Goal: Information Seeking & Learning: Learn about a topic

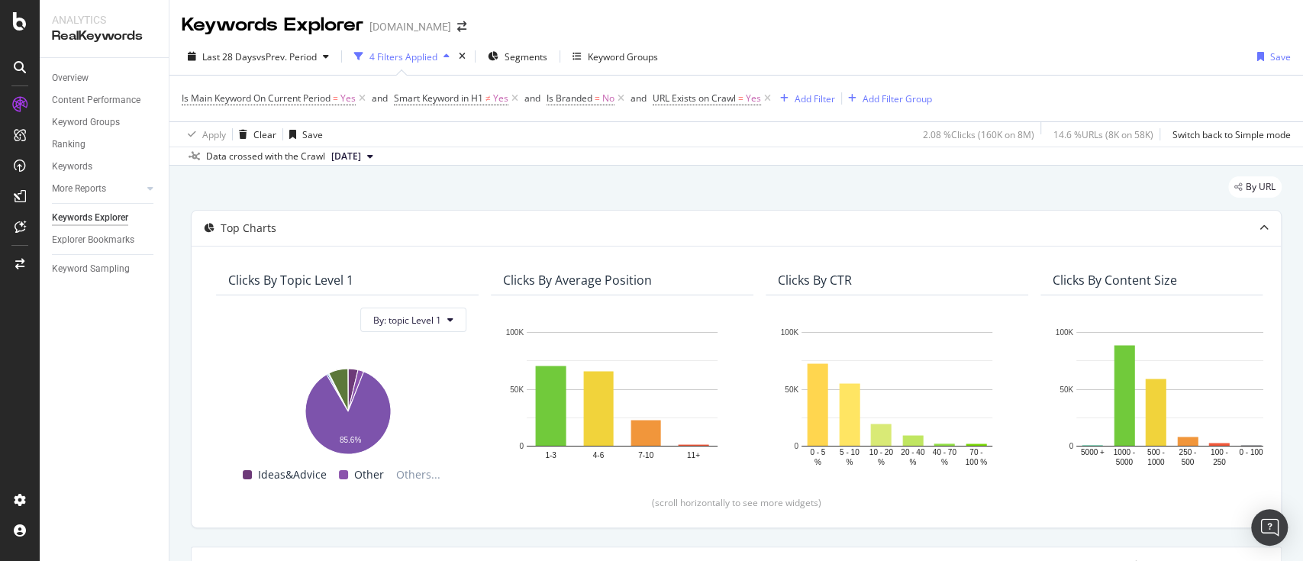
scroll to position [447, 0]
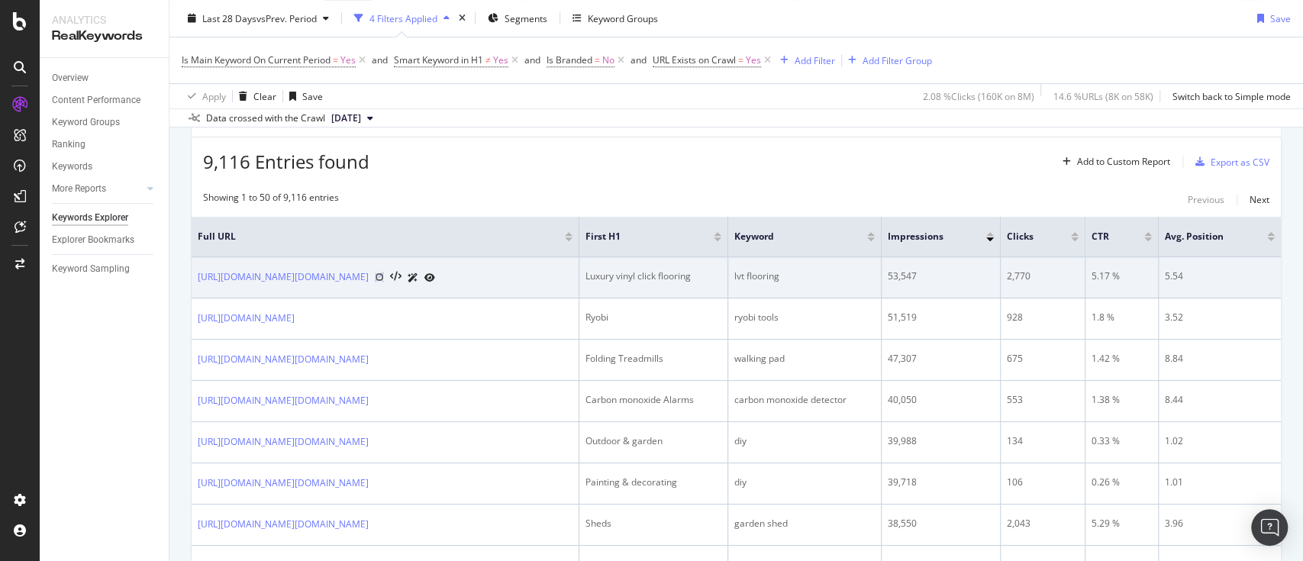
click at [384, 282] on icon at bounding box center [379, 277] width 9 height 9
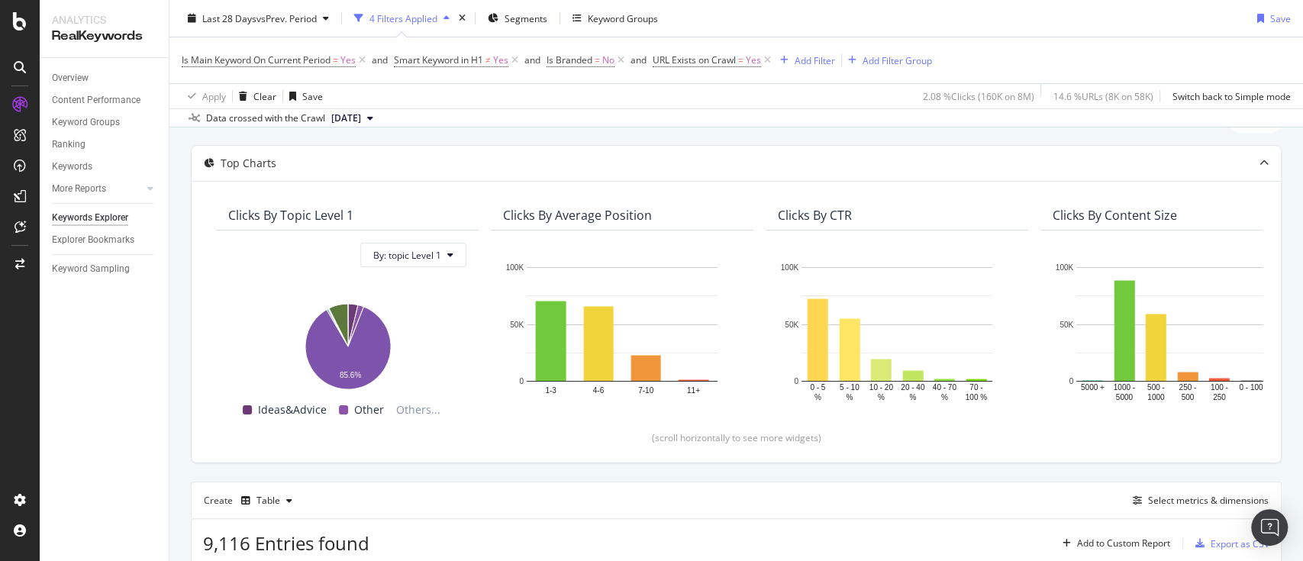
scroll to position [63, 0]
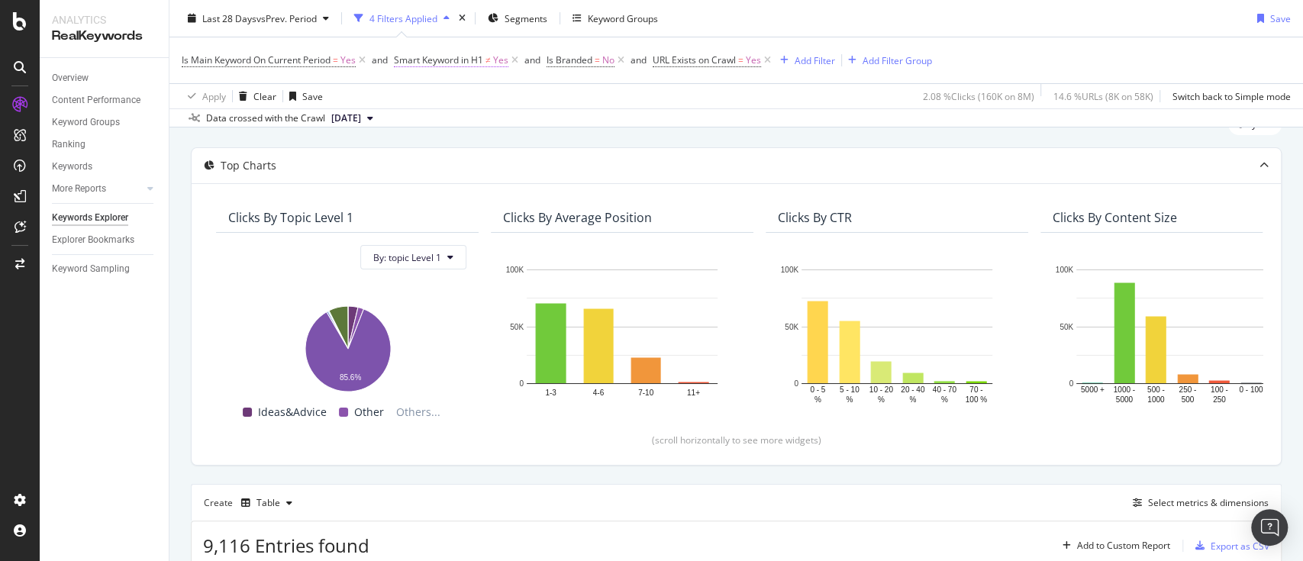
click at [465, 59] on span "Smart Keyword in H1" at bounding box center [438, 59] width 89 height 13
click at [425, 127] on div "Cancel" at bounding box center [435, 127] width 29 height 13
click at [513, 59] on icon at bounding box center [514, 60] width 13 height 15
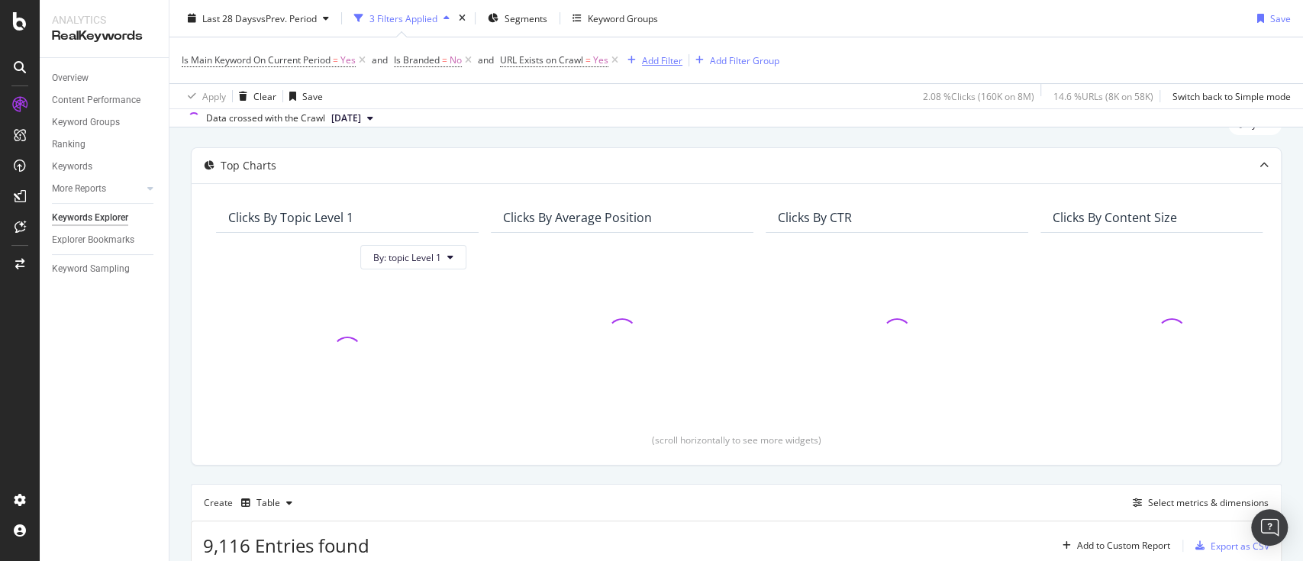
click at [663, 57] on div "Add Filter" at bounding box center [662, 59] width 40 height 13
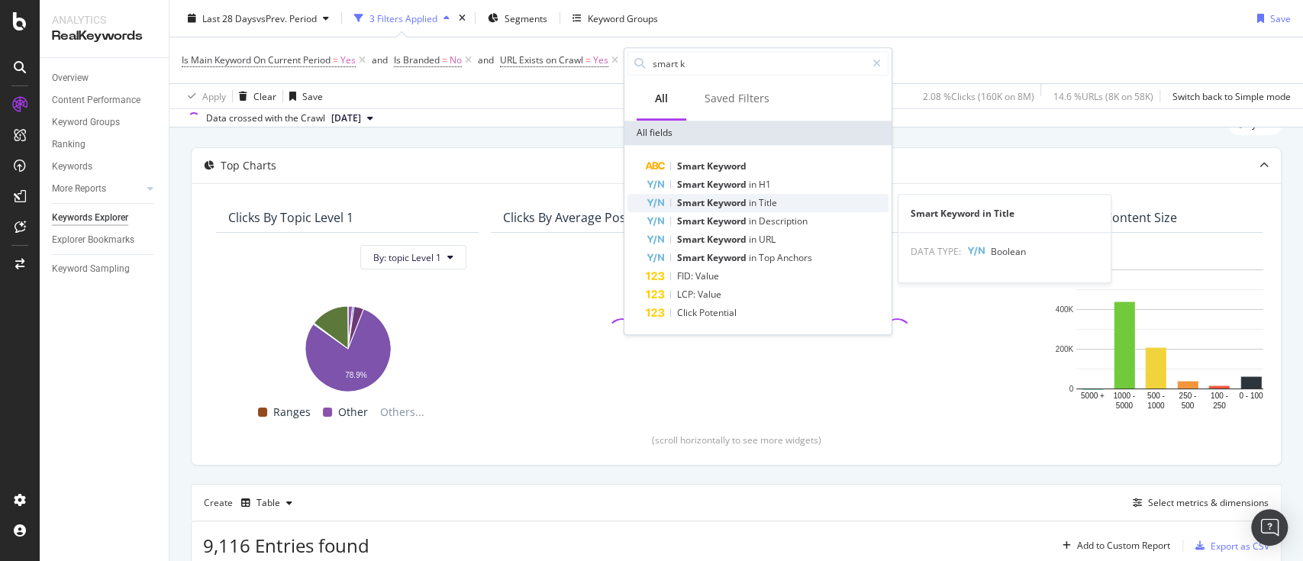
type input "smart k"
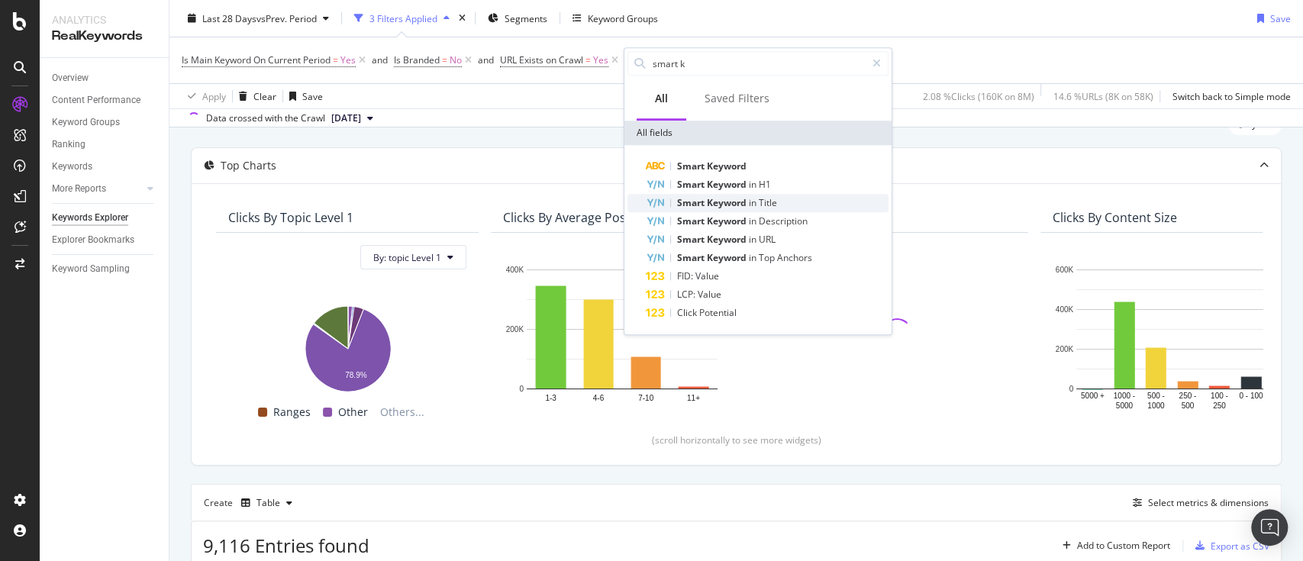
click at [740, 202] on span "Keyword" at bounding box center [728, 202] width 42 height 13
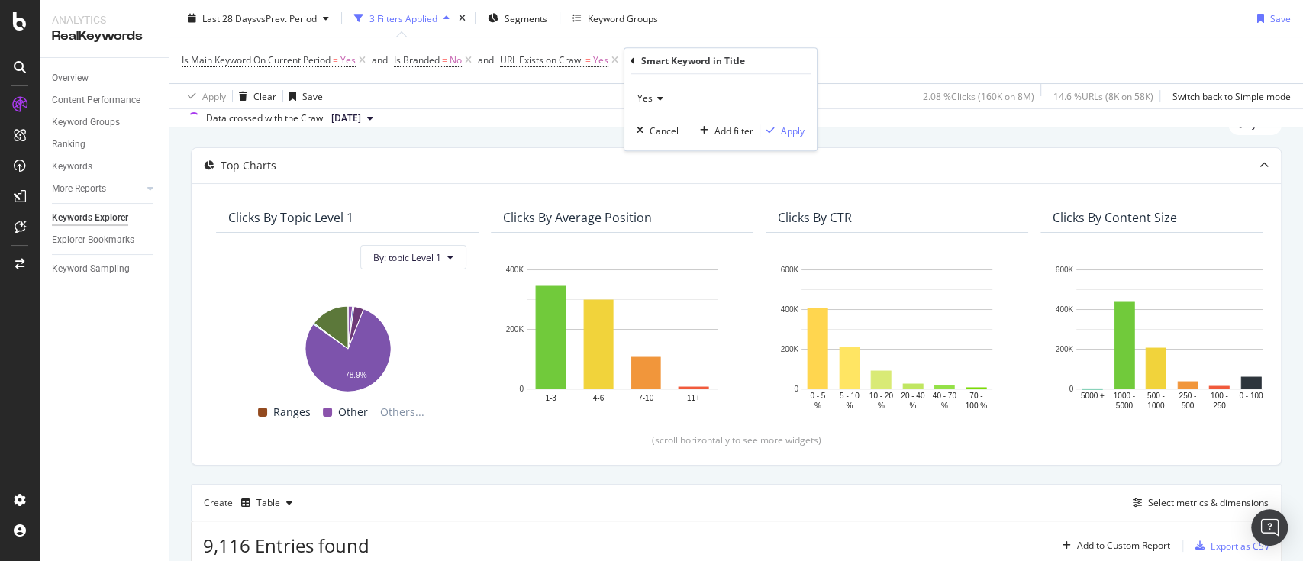
click at [652, 105] on div "Yes" at bounding box center [721, 98] width 168 height 24
click at [660, 140] on div "No" at bounding box center [722, 150] width 163 height 20
click at [798, 126] on div "Apply" at bounding box center [793, 130] width 24 height 13
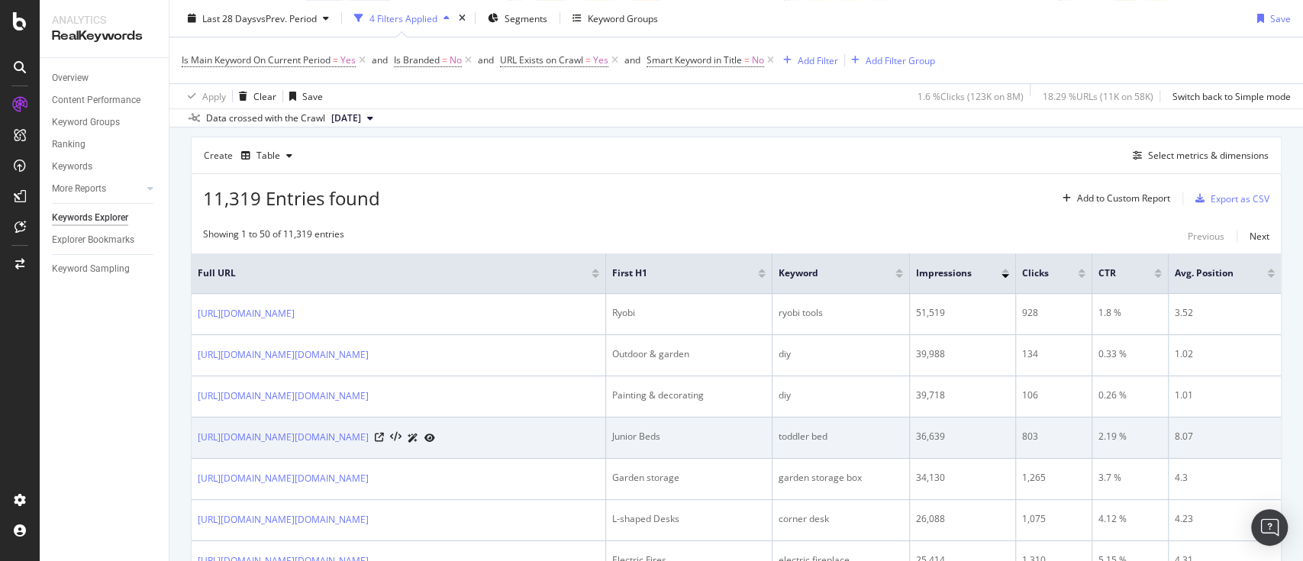
scroll to position [428, 0]
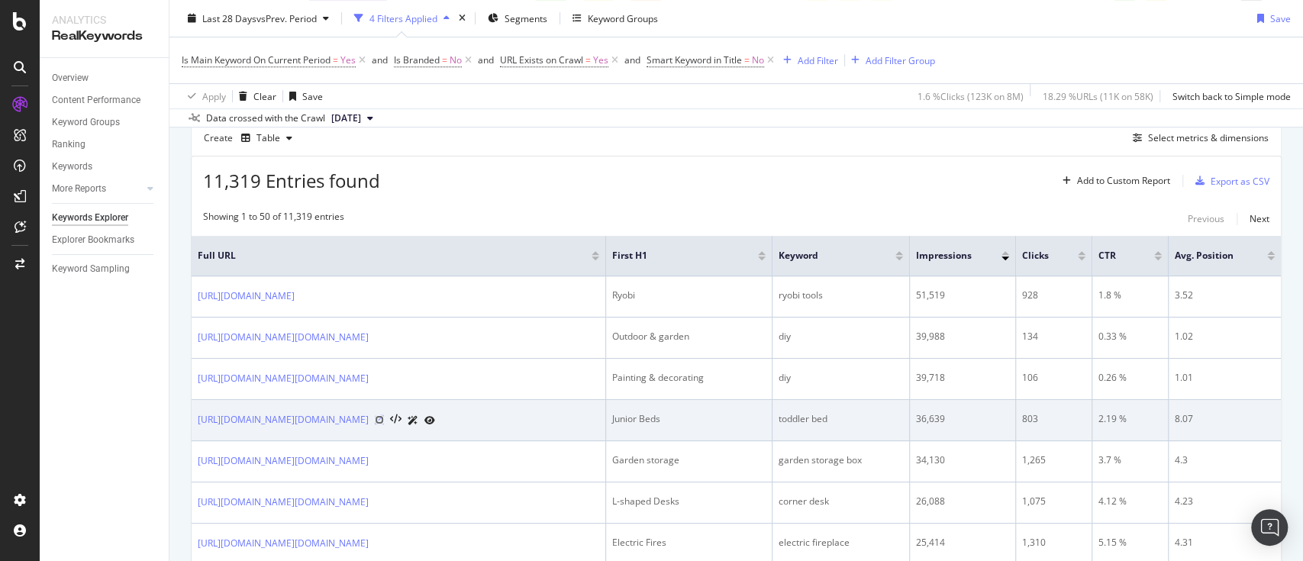
click at [384, 423] on icon at bounding box center [379, 419] width 9 height 9
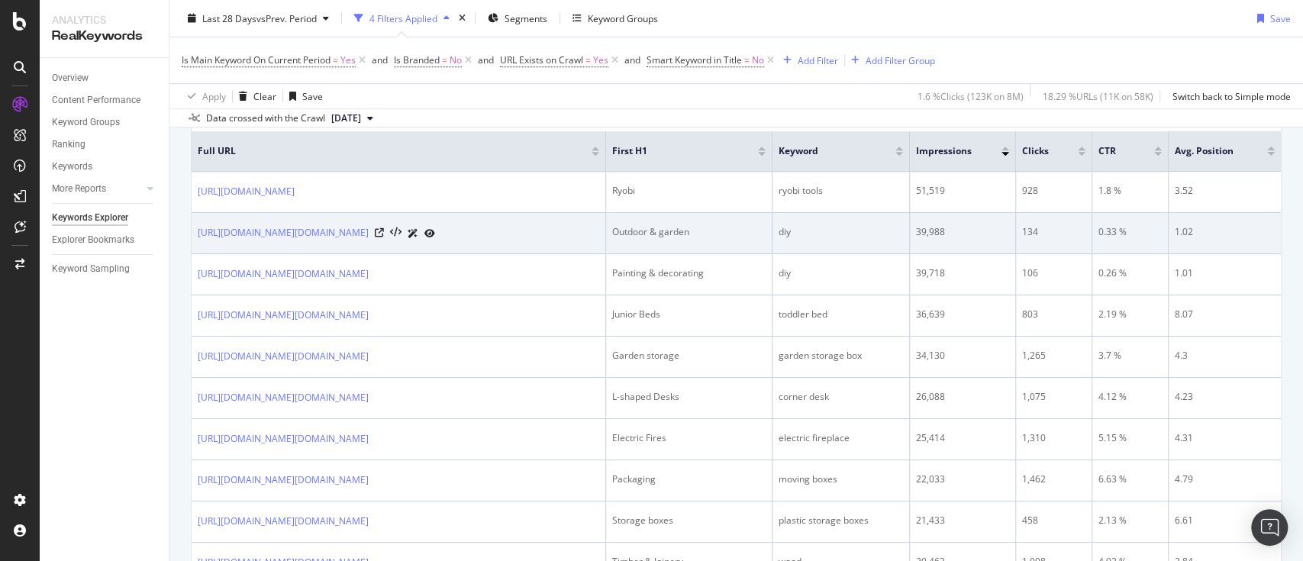
scroll to position [533, 0]
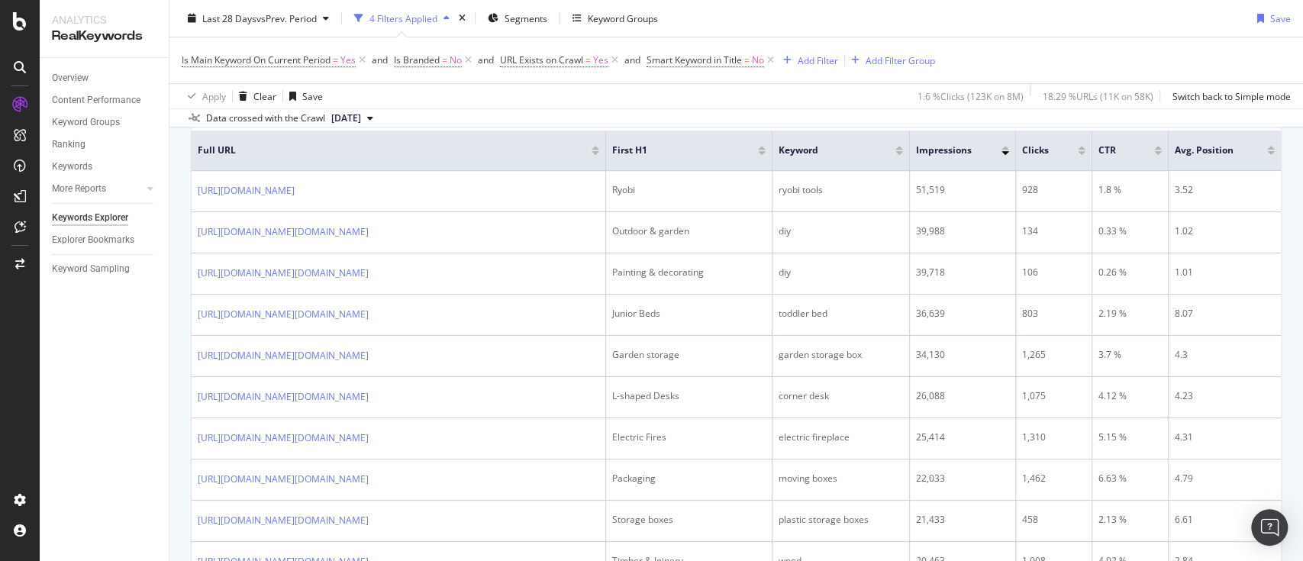
click at [1018, 61] on div "Is Main Keyword On Current Period = Yes and Is Branded = No and URL Exists on C…" at bounding box center [736, 60] width 1109 height 46
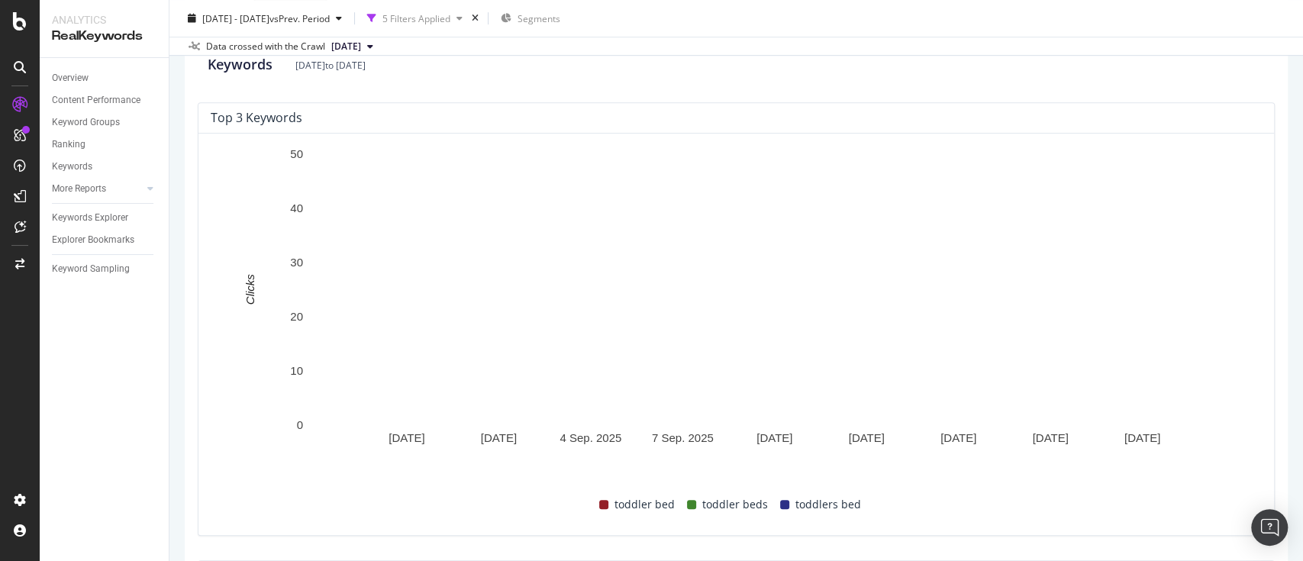
scroll to position [964, 0]
